Goal: Information Seeking & Learning: Learn about a topic

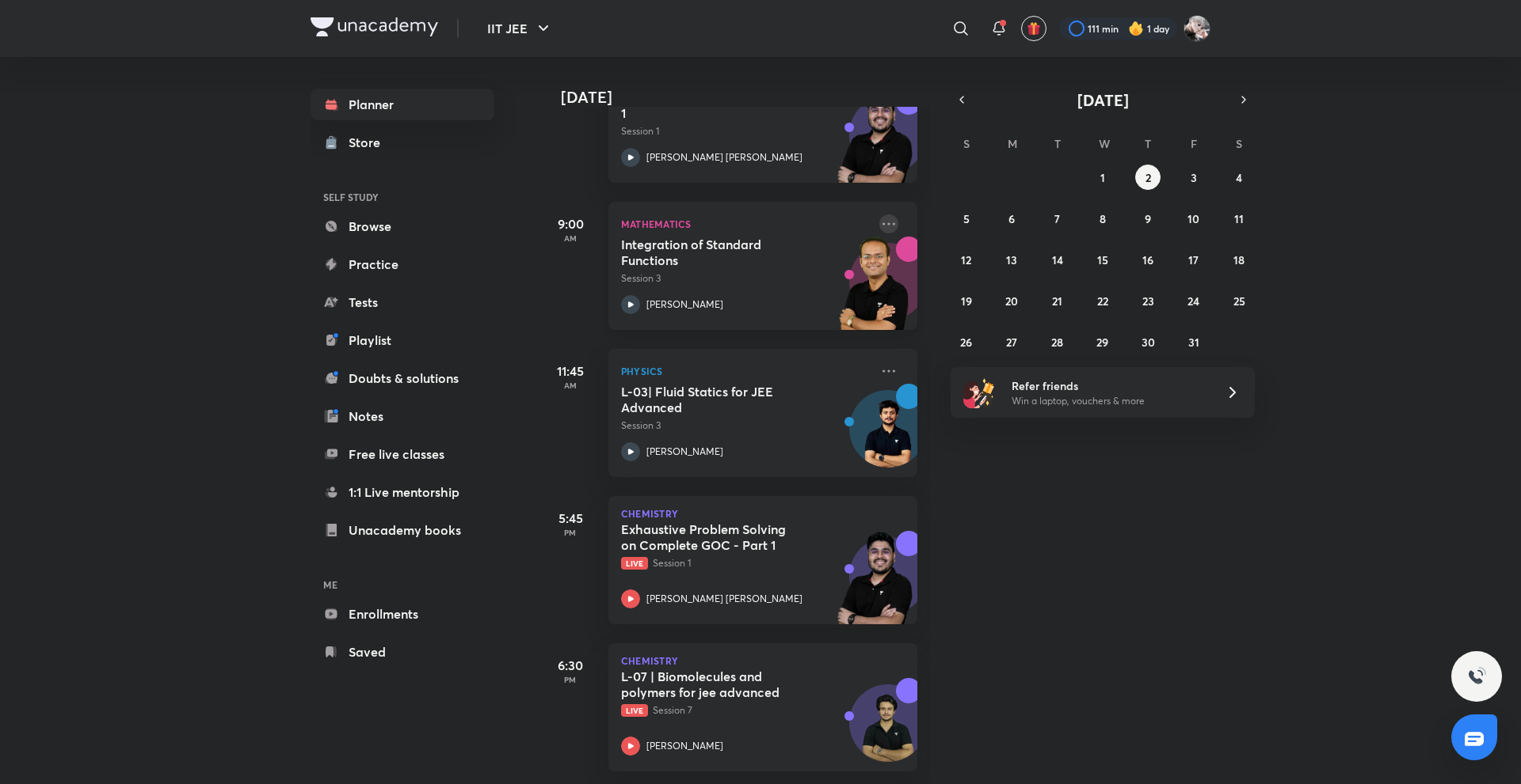
drag, startPoint x: 880, startPoint y: 226, endPoint x: 876, endPoint y: 213, distance: 13.6
click at [876, 213] on div "Mathematics Integration of Standard Functions Session 3 [PERSON_NAME]" at bounding box center [762, 265] width 309 height 128
click at [879, 214] on icon at bounding box center [888, 223] width 19 height 19
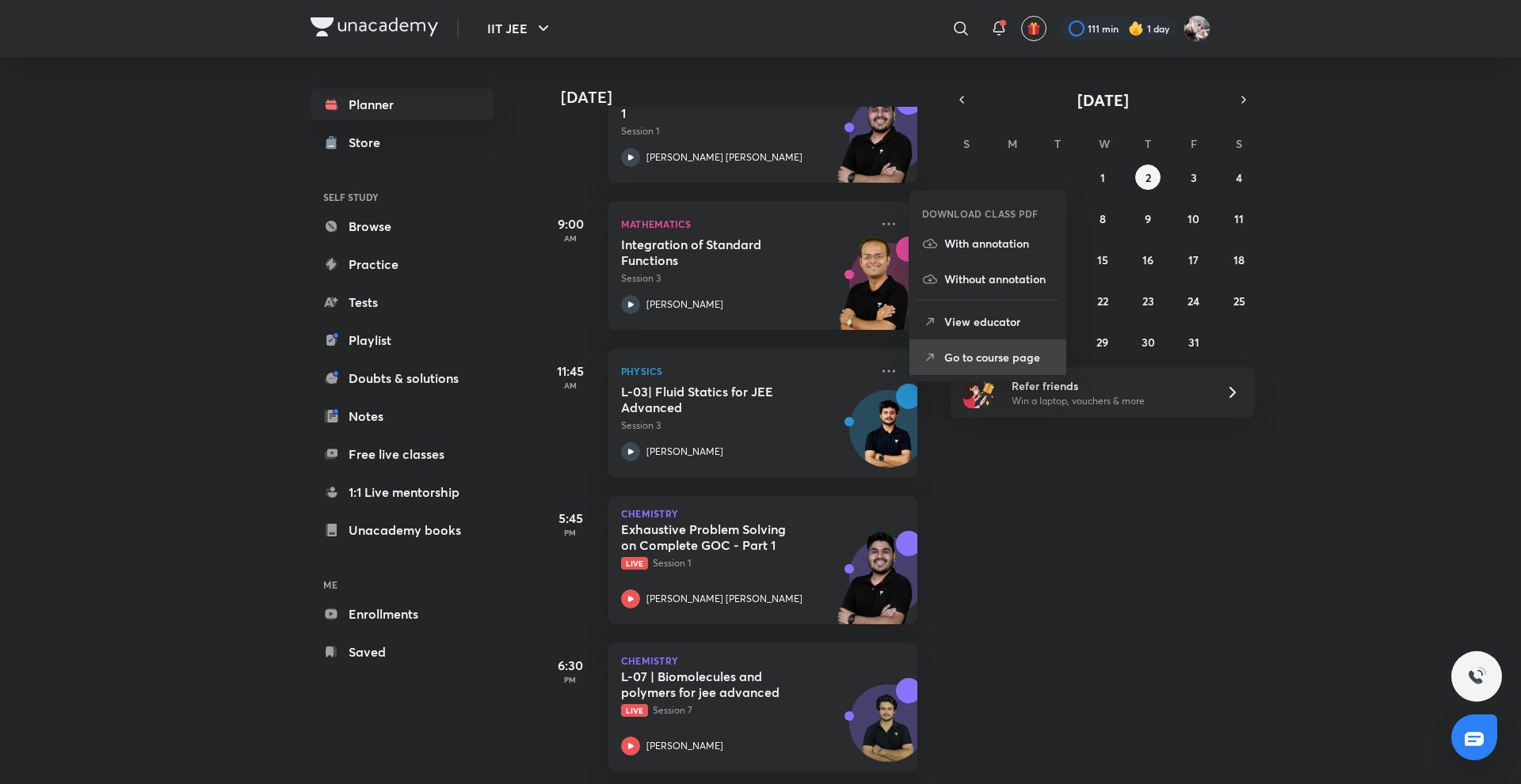
click at [957, 351] on p "Go to course page" at bounding box center [999, 357] width 109 height 17
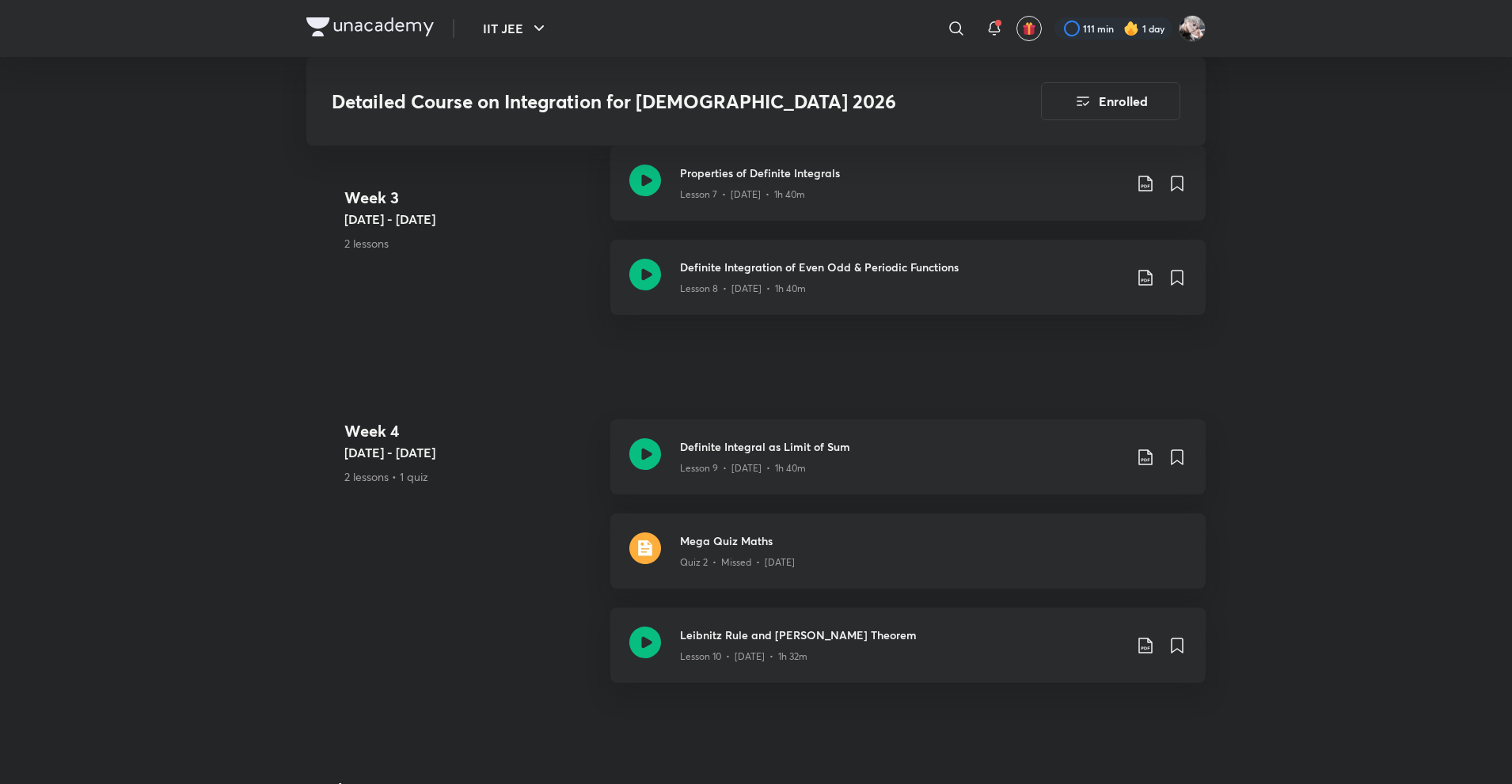
scroll to position [1801, 0]
